Goal: Transaction & Acquisition: Obtain resource

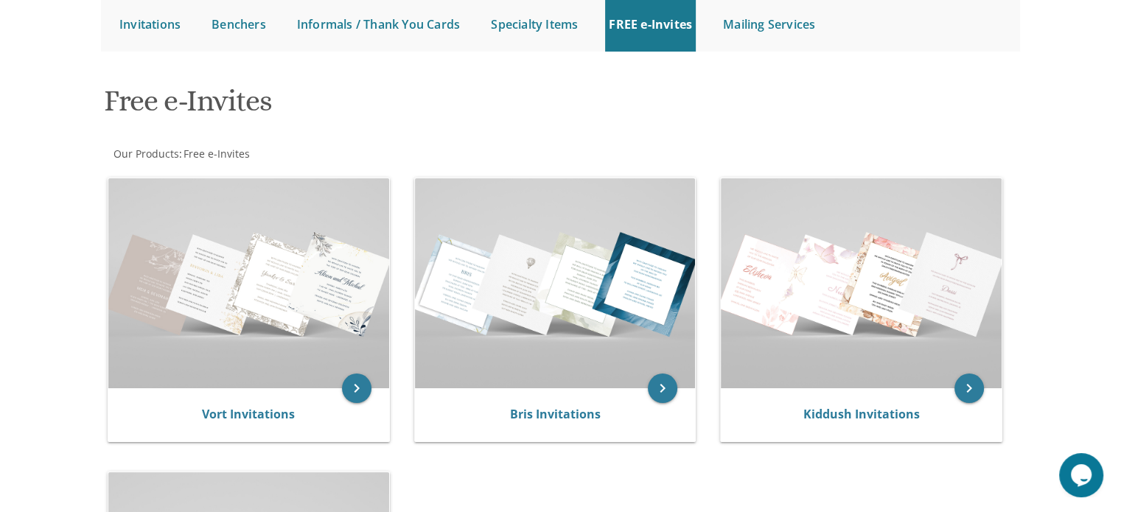
scroll to position [156, 0]
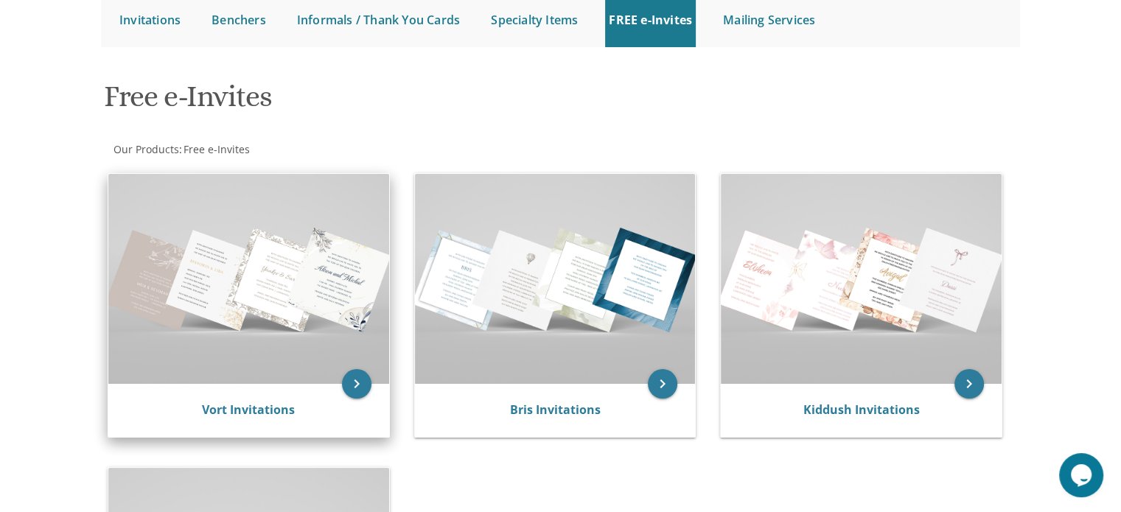
click at [305, 390] on div "Vort Invitations" at bounding box center [248, 410] width 281 height 53
click at [357, 374] on icon "keyboard_arrow_right" at bounding box center [356, 383] width 29 height 29
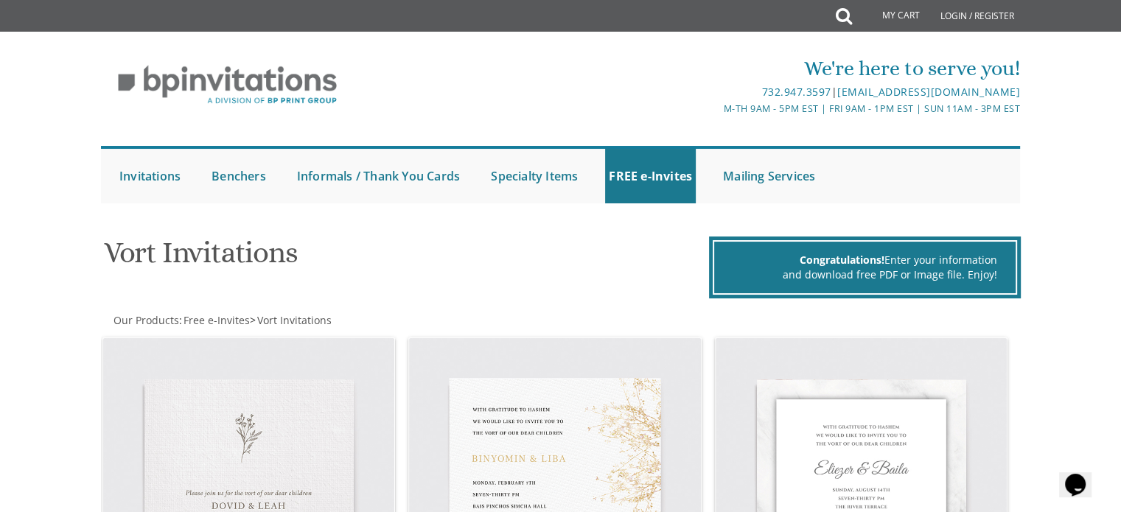
click at [398, 70] on div "We're here to serve you! 732.947.3597 | invitations@bpprintgroup.com M-Th 9am -…" at bounding box center [560, 84] width 921 height 77
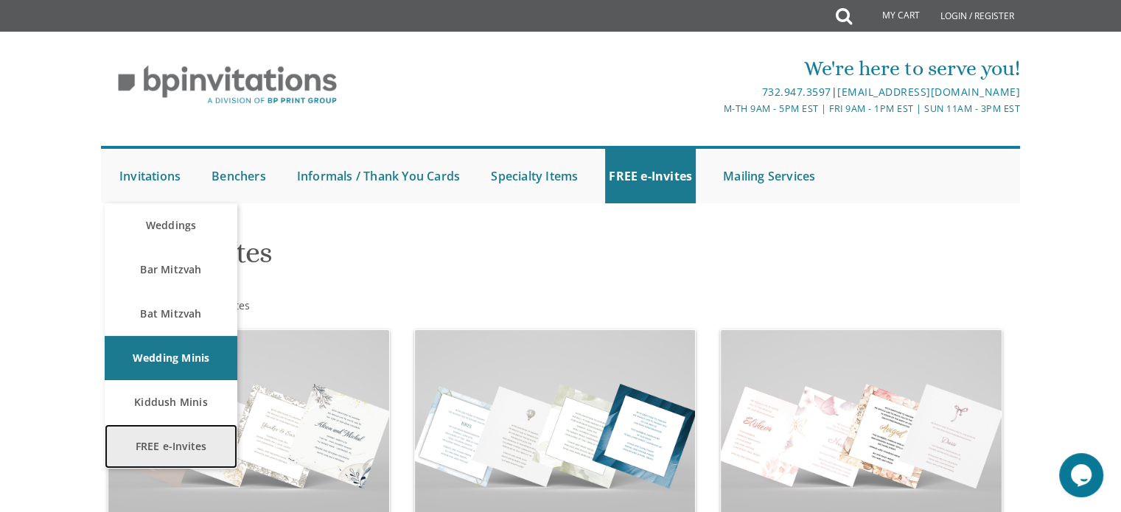
click at [165, 432] on link "FREE e-Invites" at bounding box center [171, 446] width 133 height 44
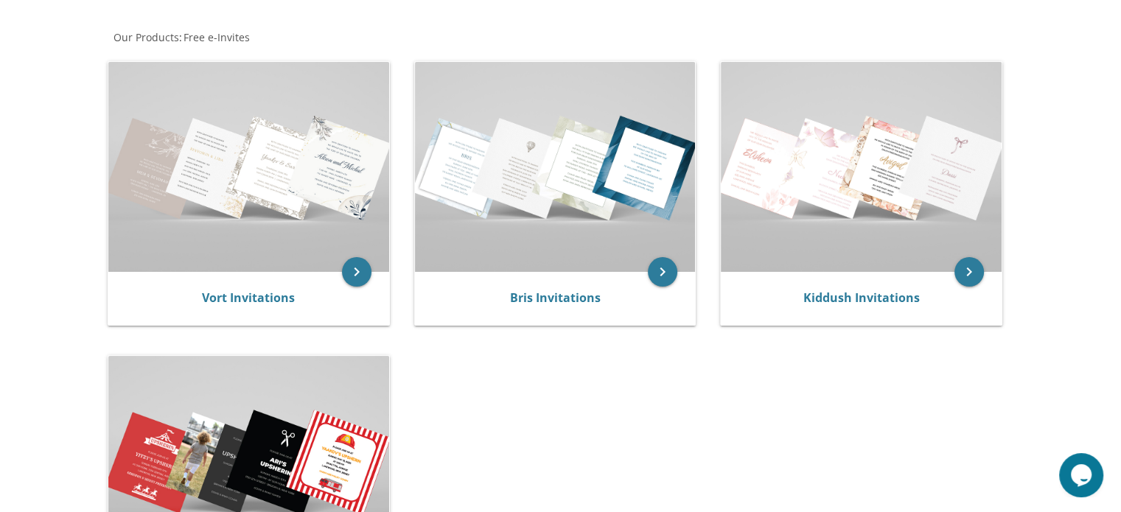
scroll to position [252, 0]
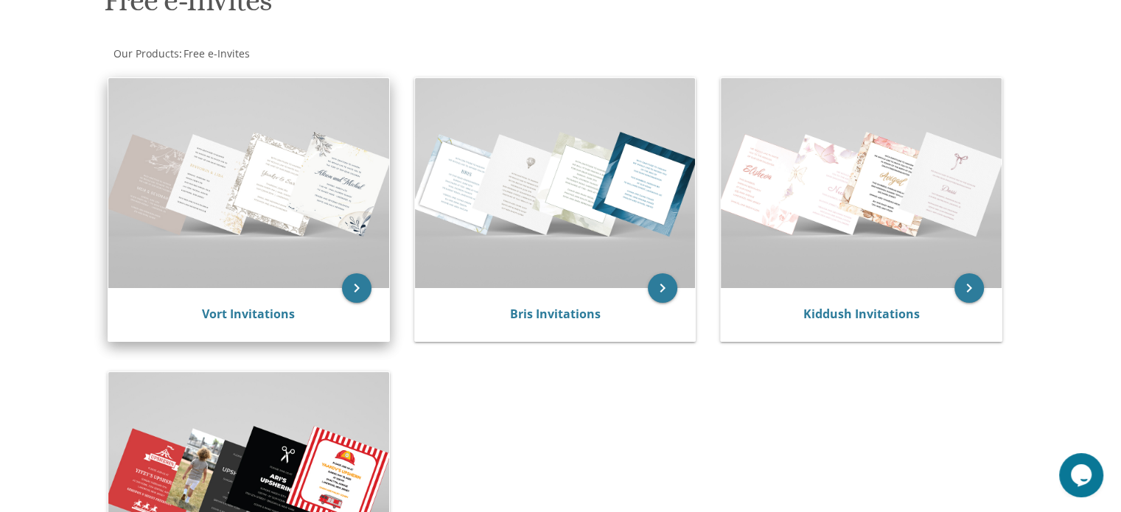
click at [223, 251] on img at bounding box center [248, 183] width 281 height 210
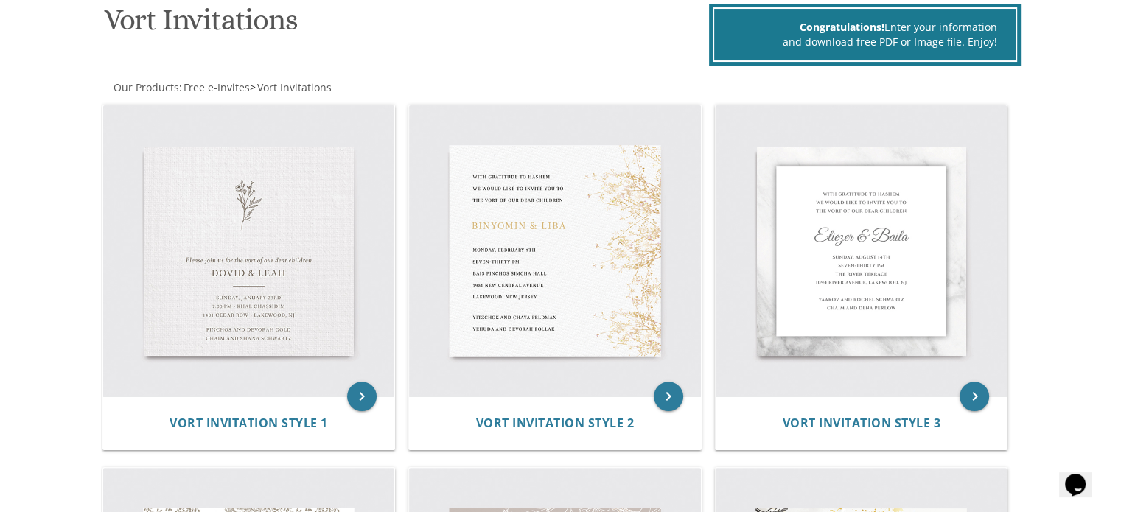
scroll to position [361, 0]
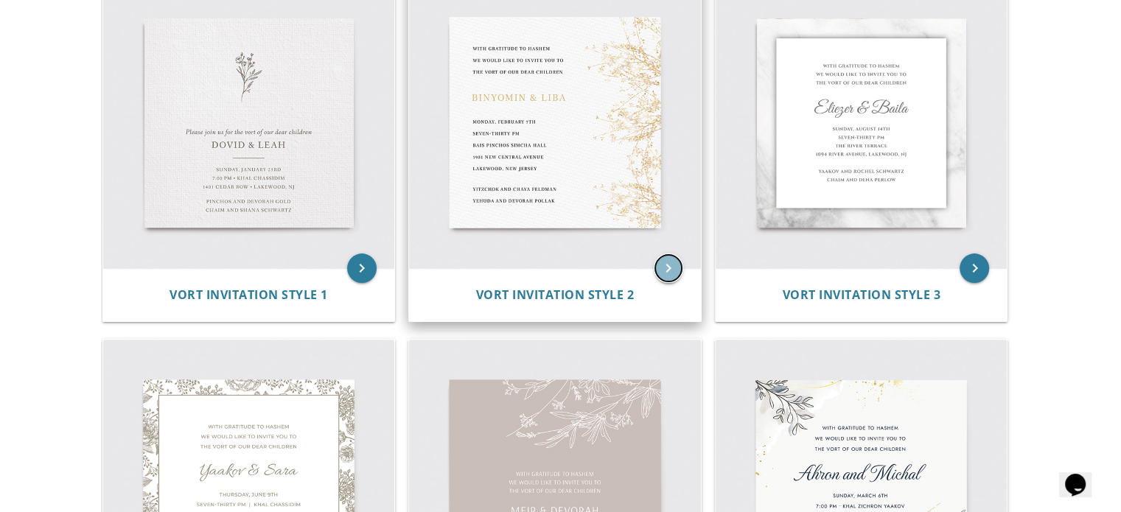
click at [660, 256] on icon "keyboard_arrow_right" at bounding box center [668, 267] width 29 height 29
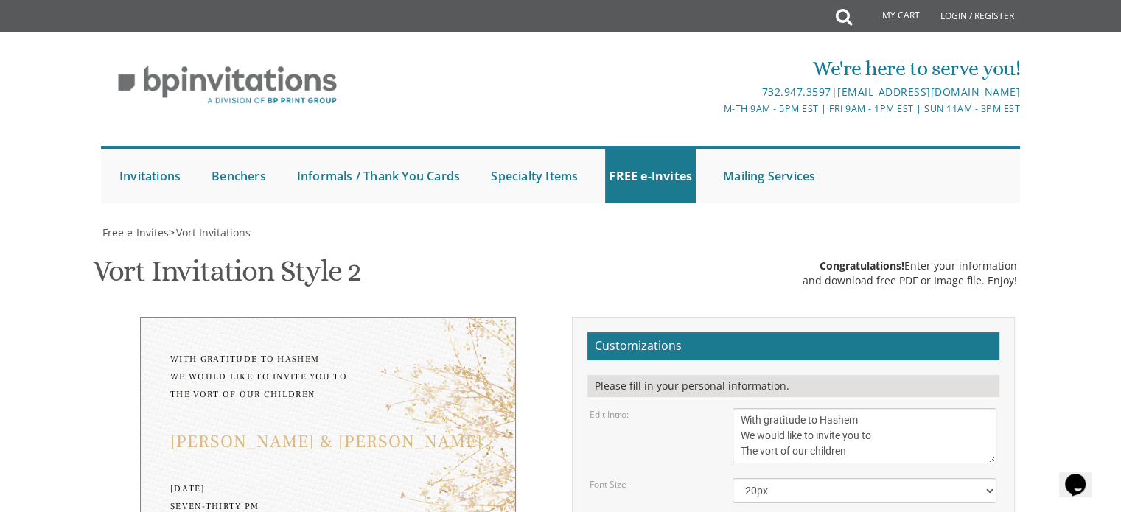
scroll to position [206, 0]
drag, startPoint x: 858, startPoint y: 250, endPoint x: 770, endPoint y: 194, distance: 104.7
click at [857, 408] on textarea "With gratitude to Hashem We would like to invite you to The vort of our children" at bounding box center [864, 435] width 264 height 55
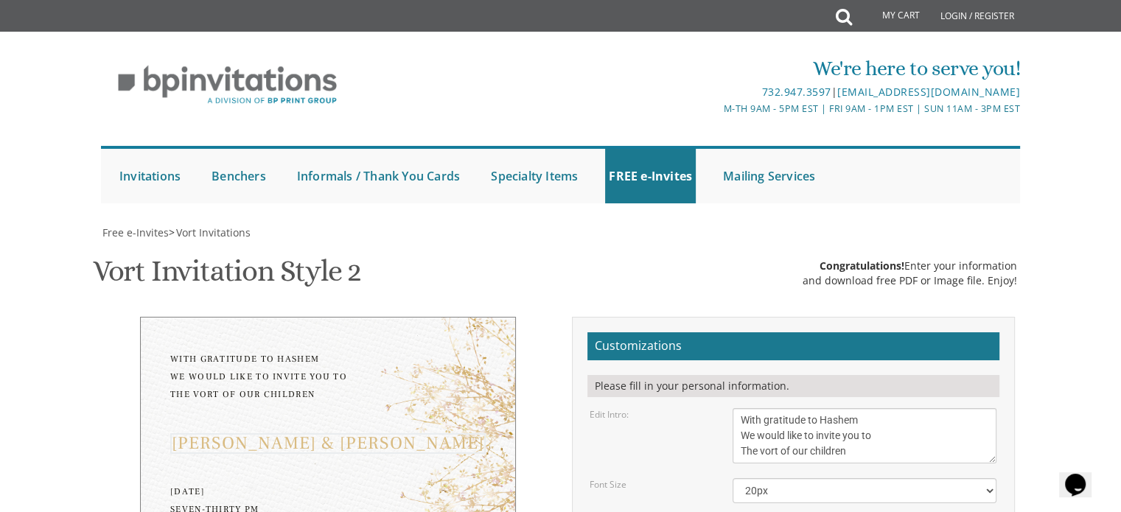
type textarea "Shira and [PERSON_NAME]"
drag, startPoint x: 838, startPoint y: 187, endPoint x: 782, endPoint y: 185, distance: 55.3
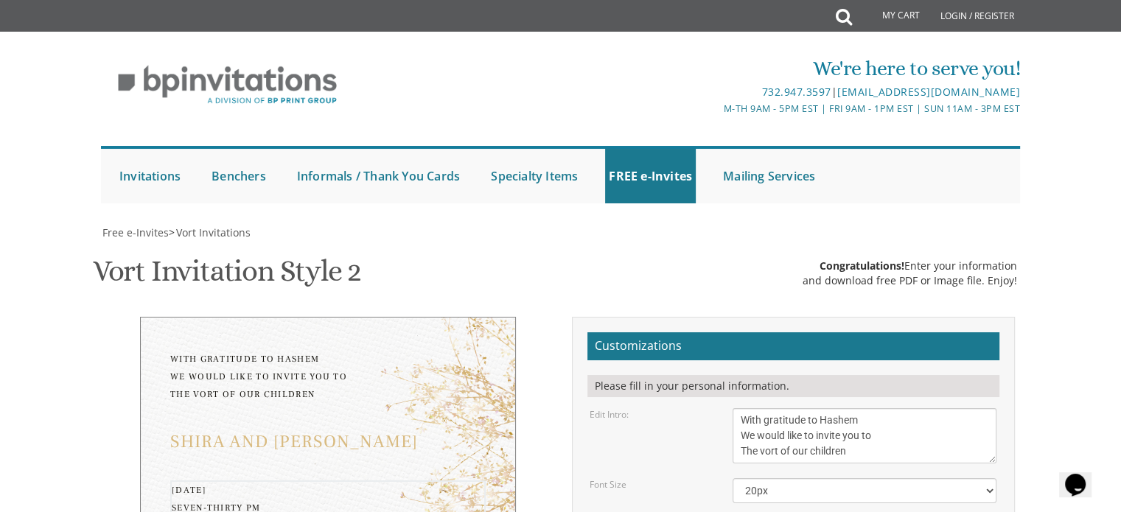
type textarea "[DATE] Seven-thirty PM [PERSON_NAME][GEOGRAPHIC_DATA][PERSON_NAME] [STREET_ADDR…"
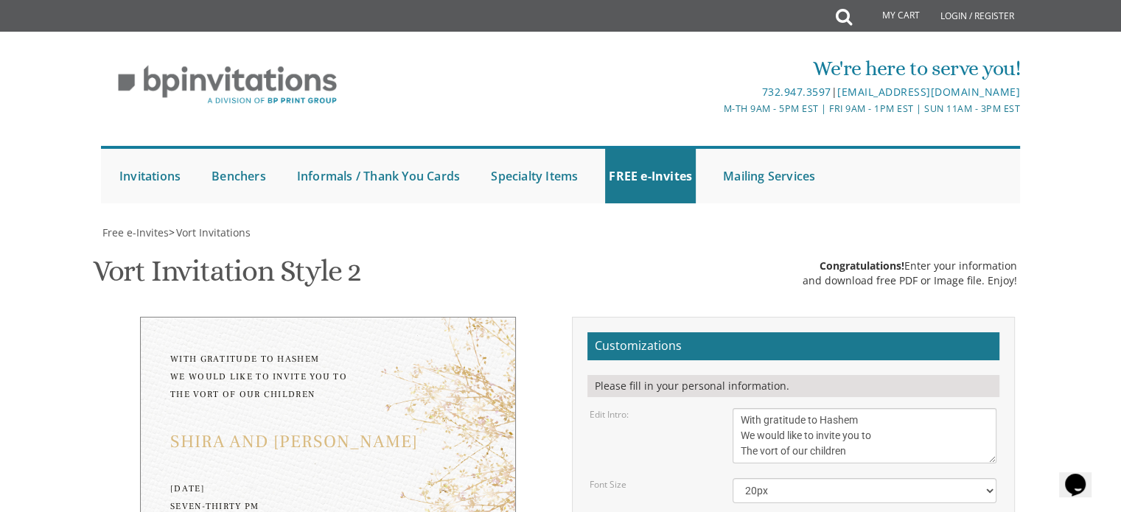
drag, startPoint x: 1076, startPoint y: 315, endPoint x: 1043, endPoint y: 286, distance: 43.3
